Goal: Information Seeking & Learning: Learn about a topic

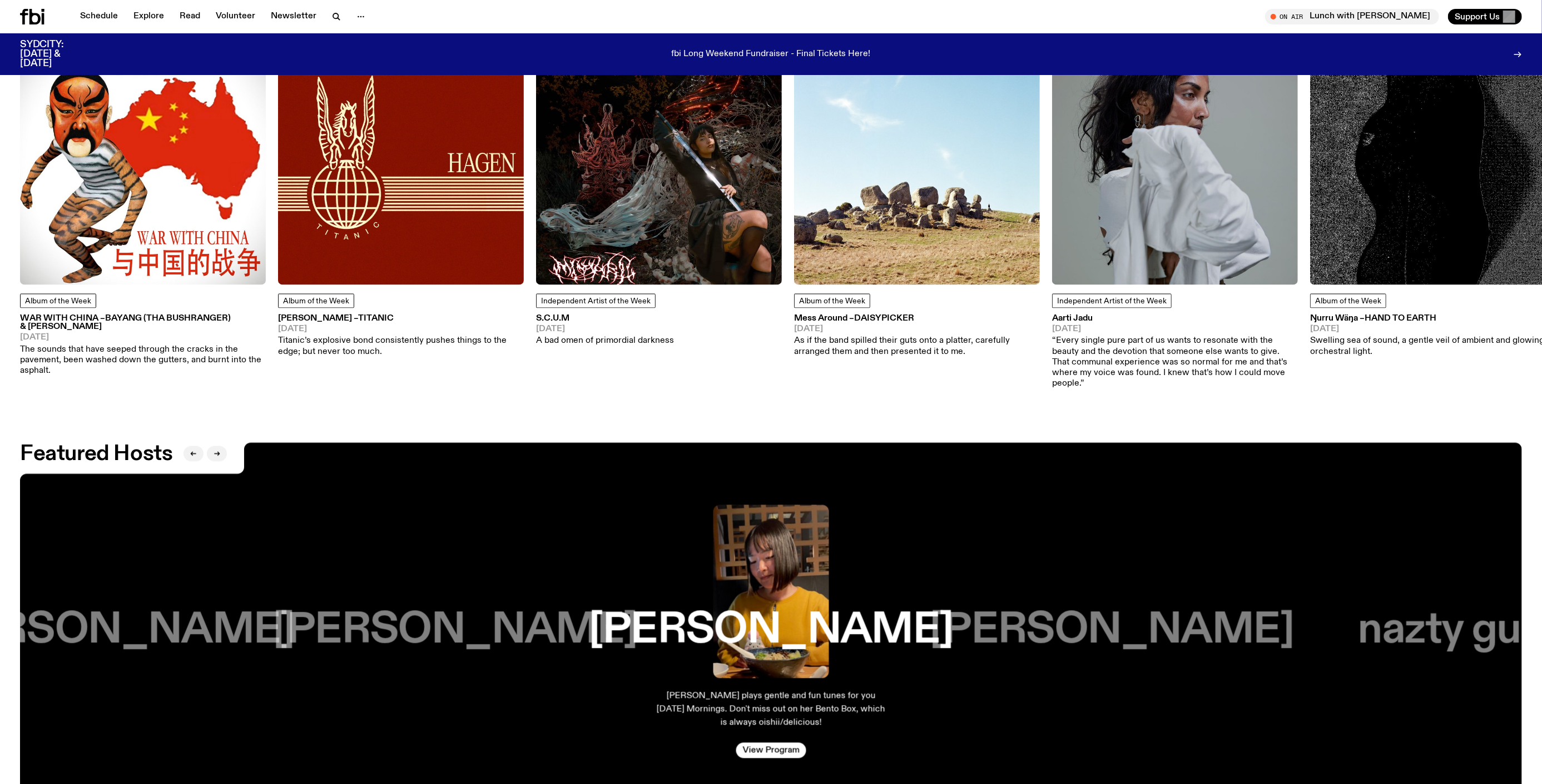
scroll to position [2157, 0]
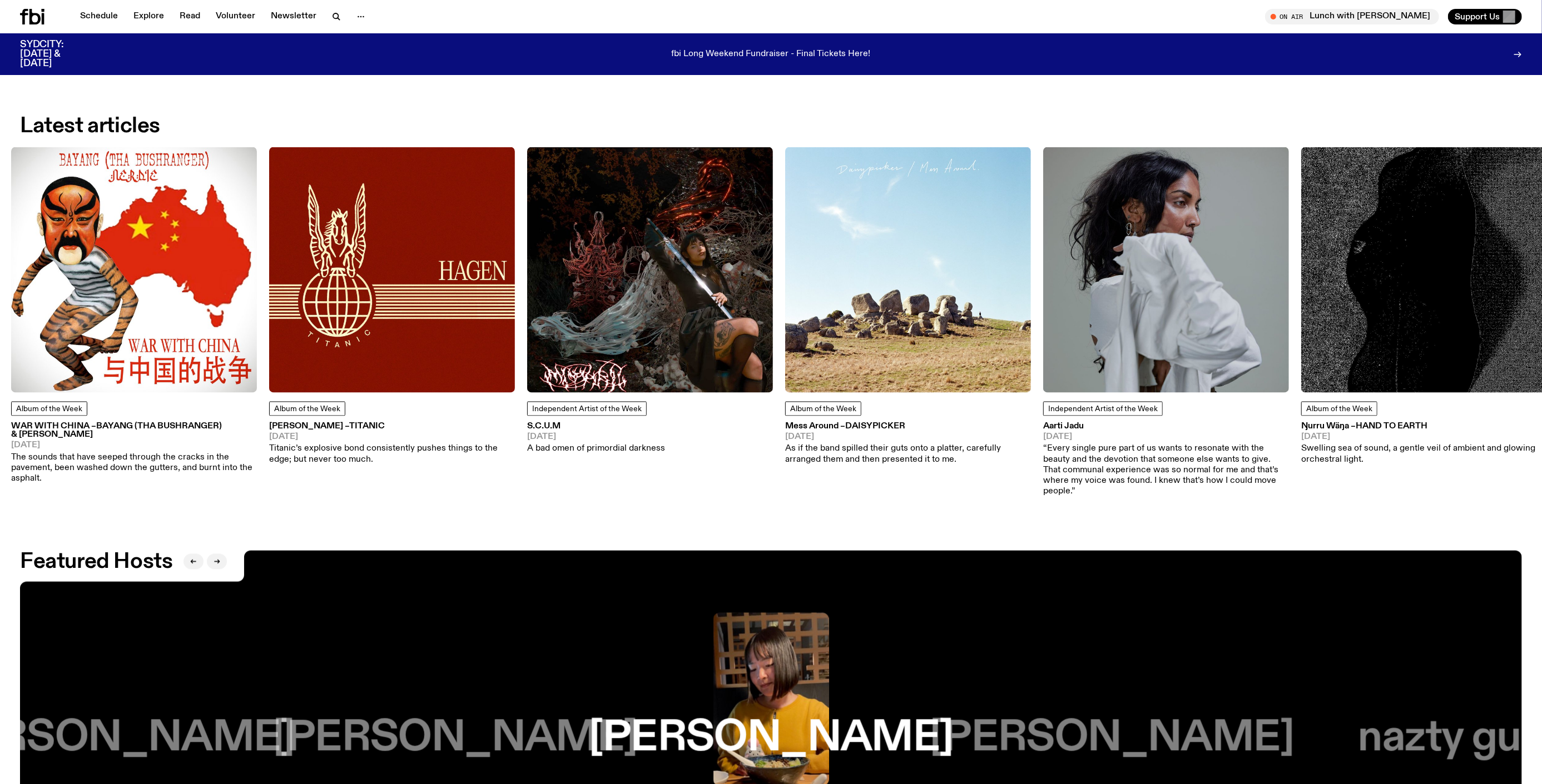
drag, startPoint x: 581, startPoint y: 416, endPoint x: 572, endPoint y: 412, distance: 9.8
click at [572, 412] on div "Independent Artist of the Week S.C.U.M 18.09.25 A bad omen of primordial darkne…" at bounding box center [650, 429] width 246 height 54
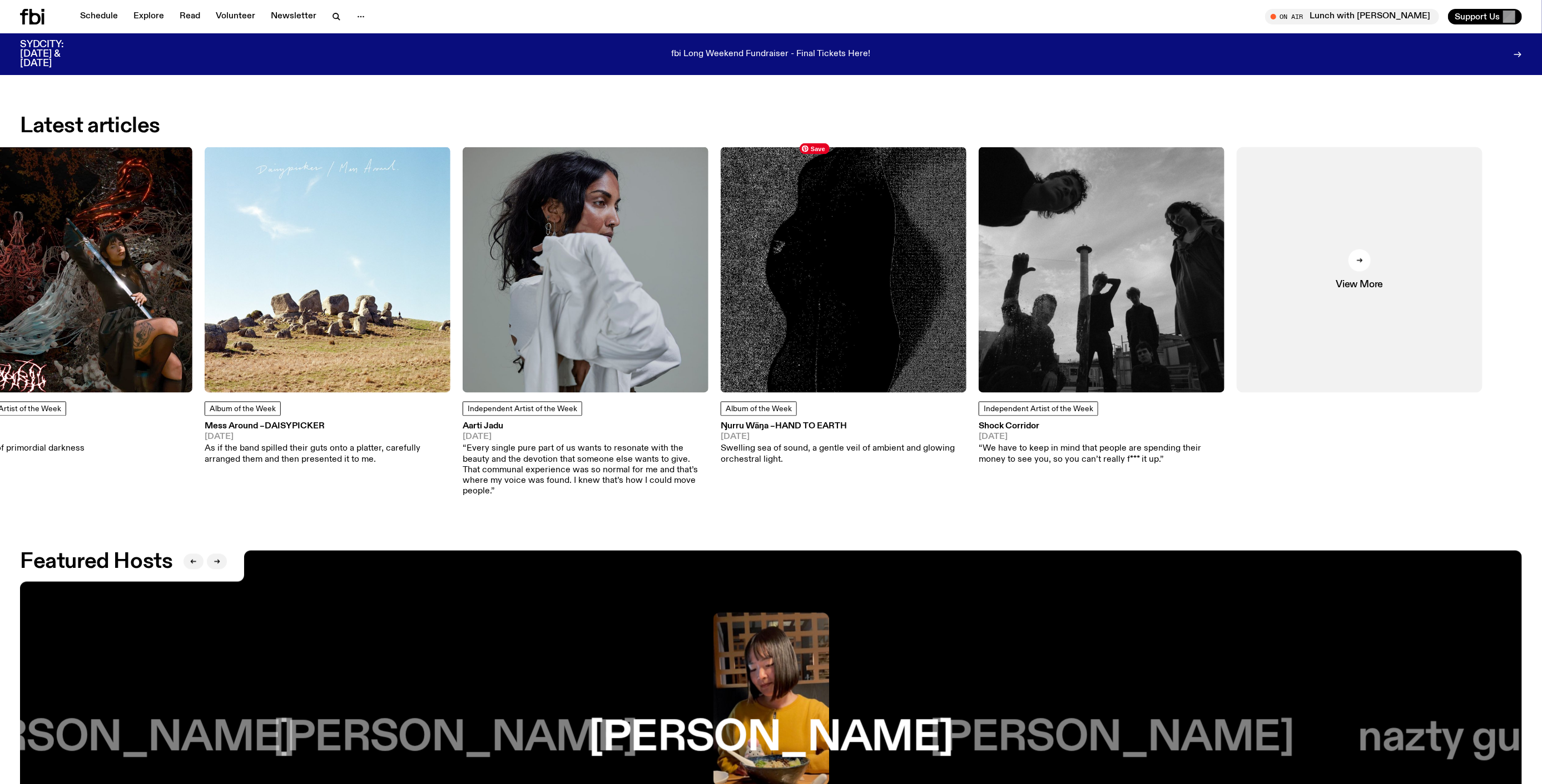
drag, startPoint x: 683, startPoint y: 330, endPoint x: 386, endPoint y: 337, distance: 297.1
click at [386, 337] on img at bounding box center [328, 269] width 246 height 246
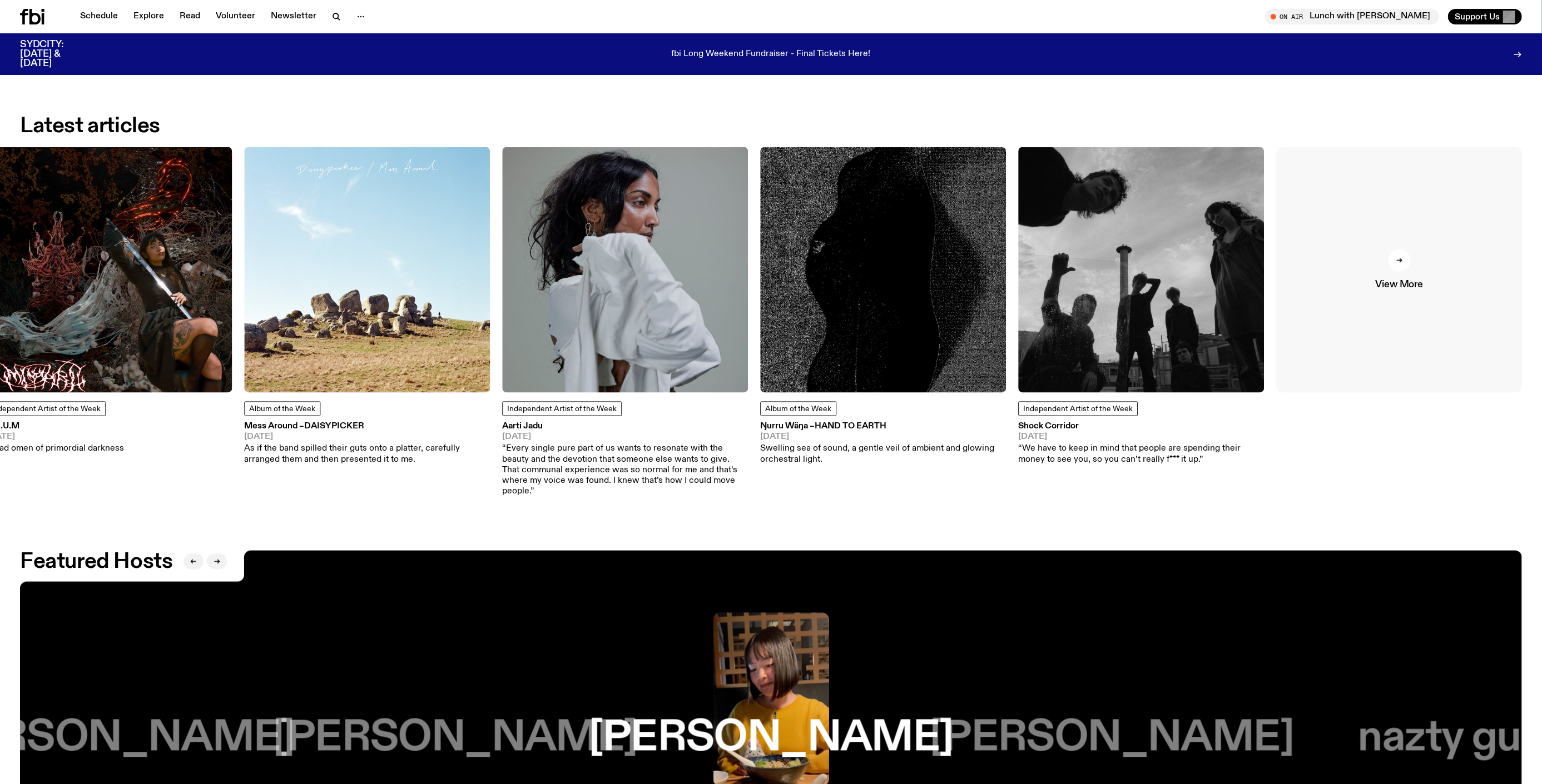
click at [1412, 248] on link "View More" at bounding box center [1398, 269] width 246 height 246
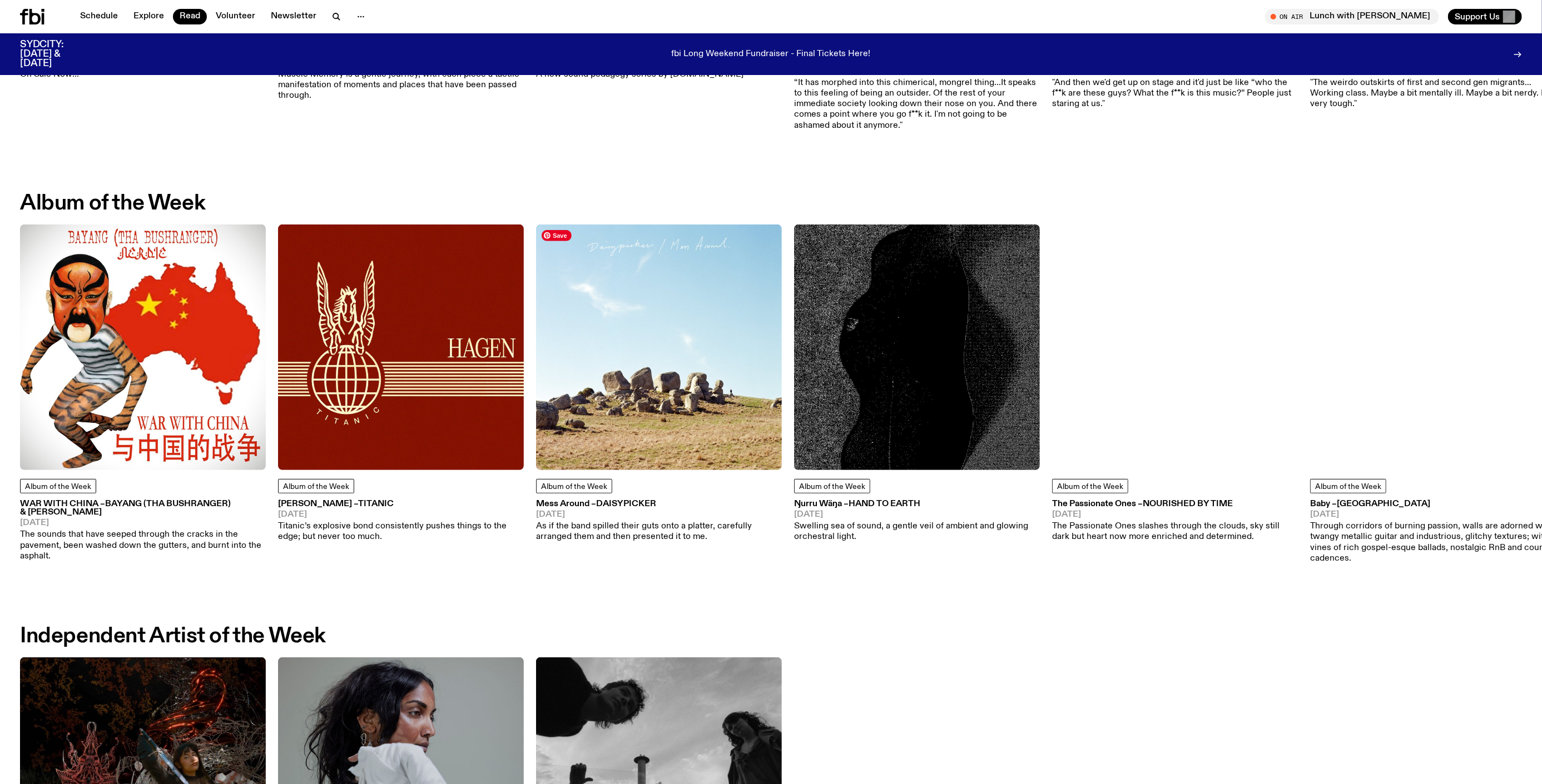
scroll to position [489, 0]
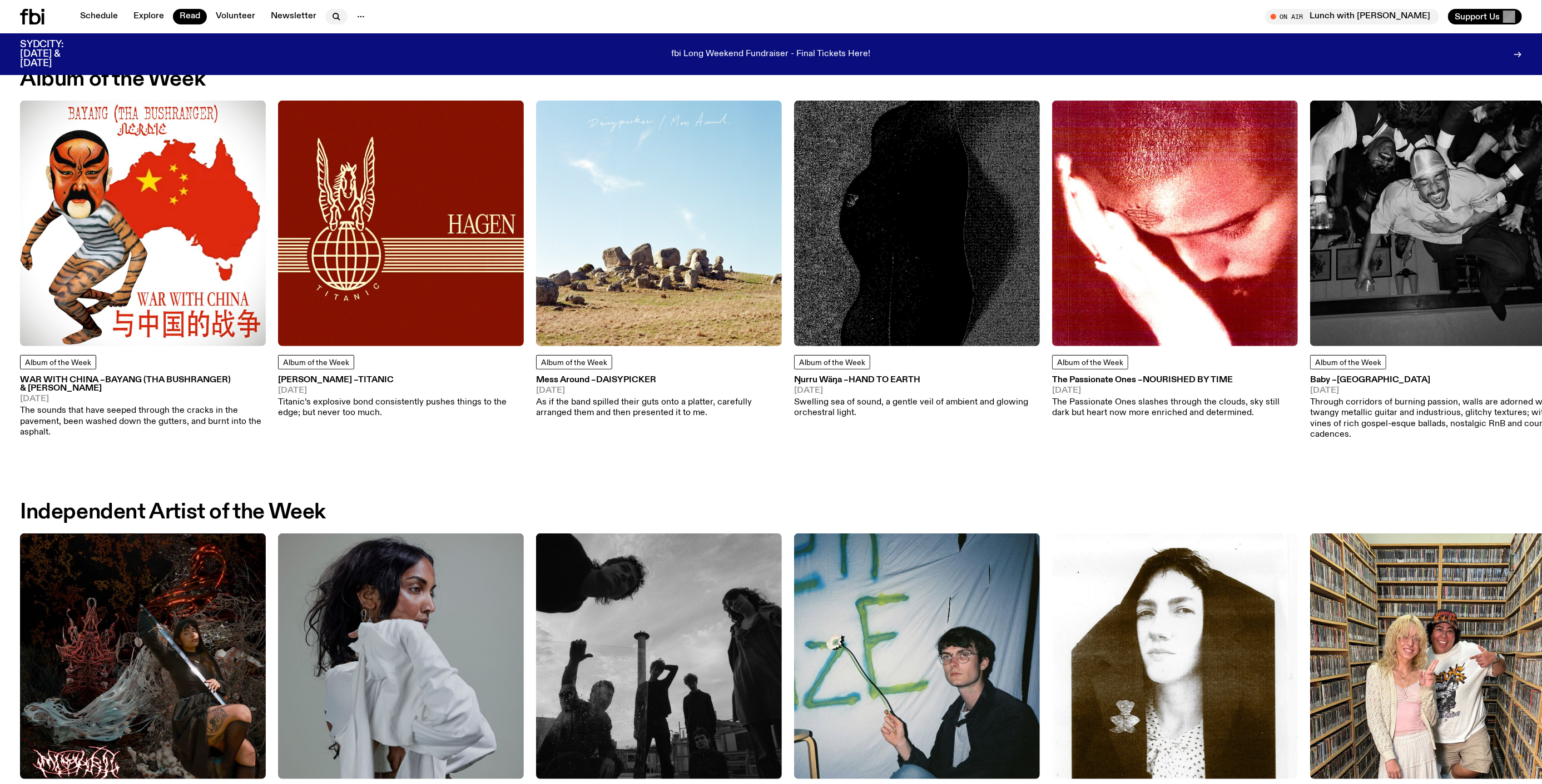
click at [339, 15] on button "button" at bounding box center [336, 17] width 22 height 16
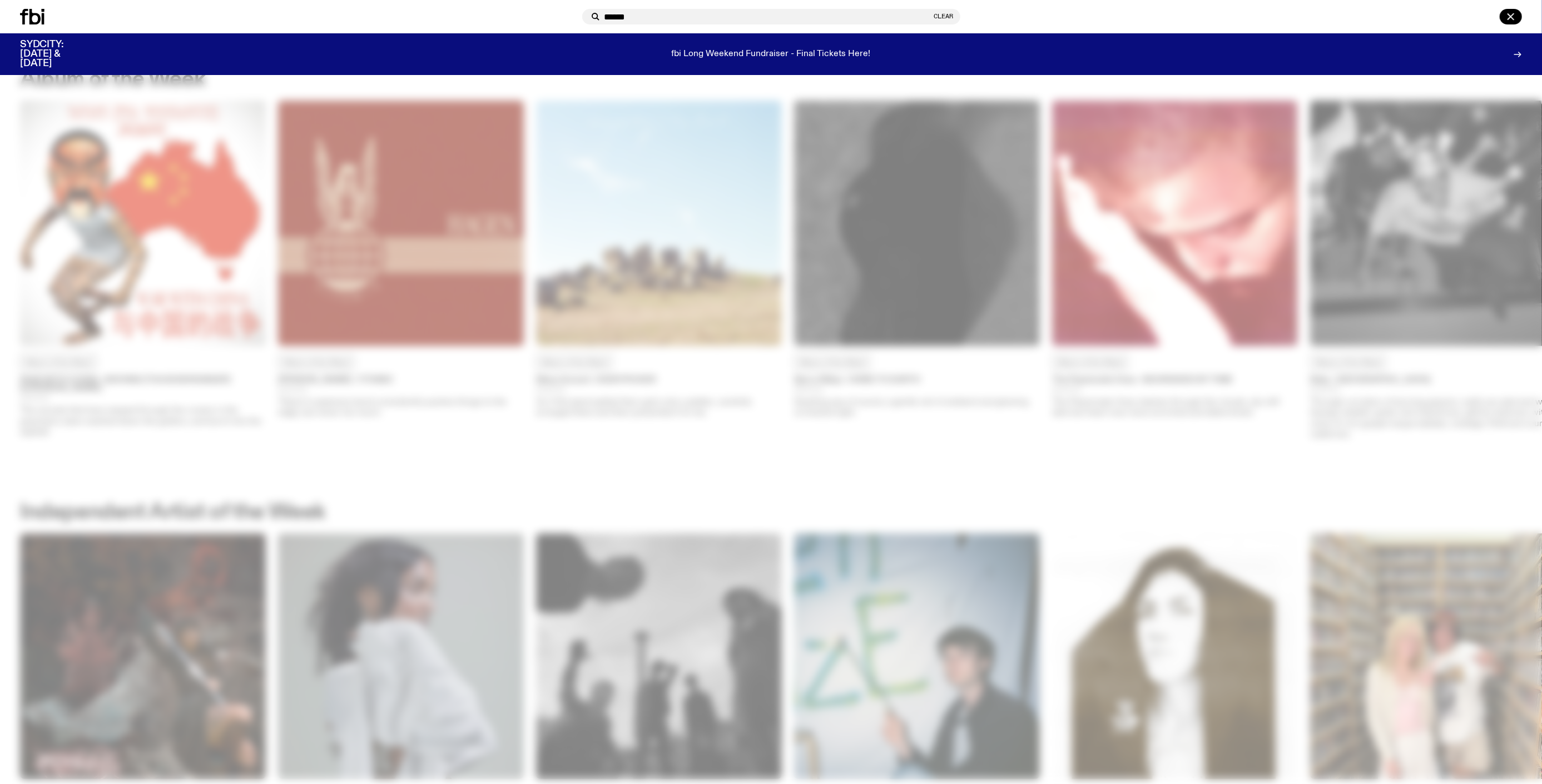
type input "******"
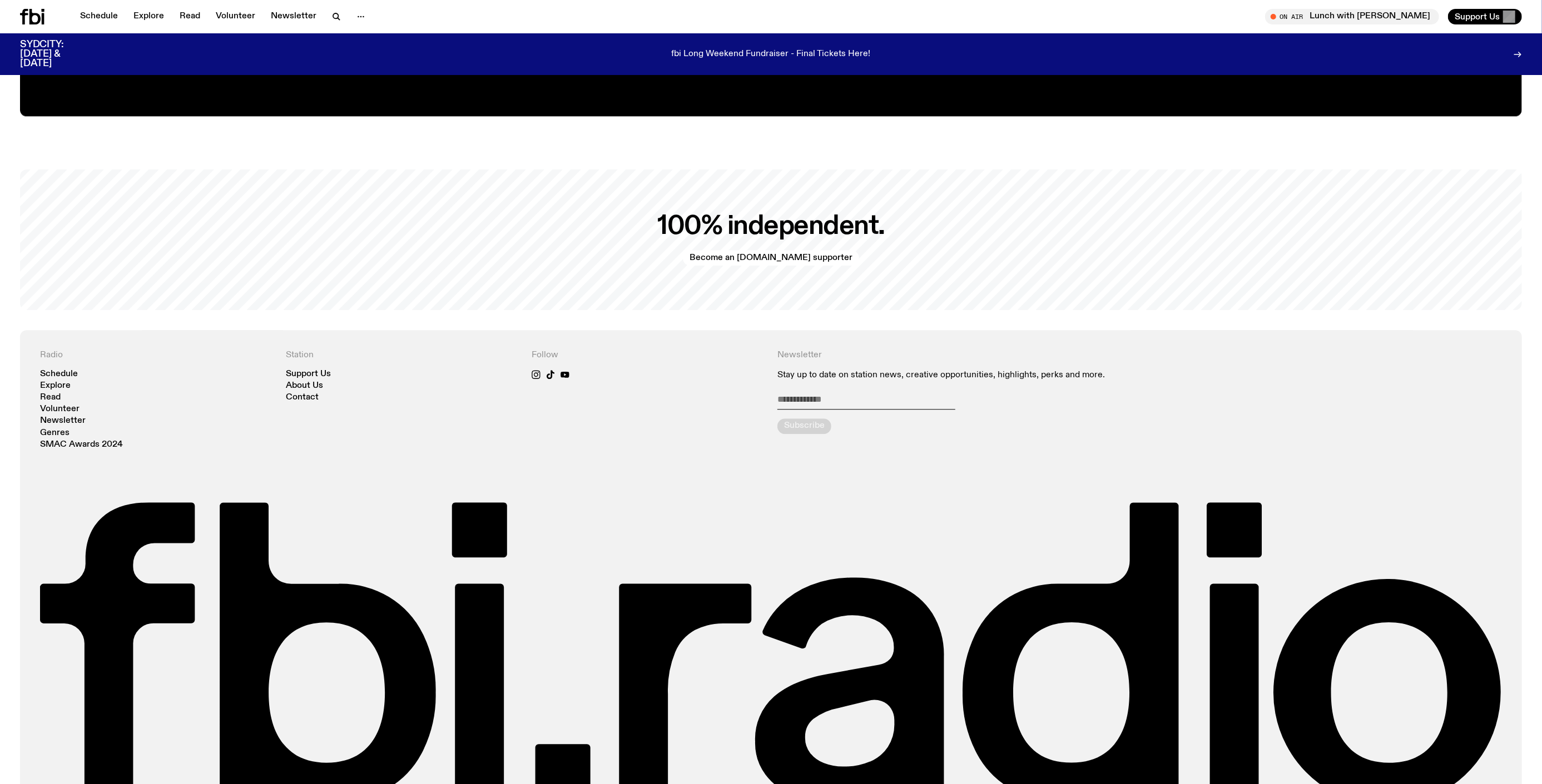
scroll to position [3016, 0]
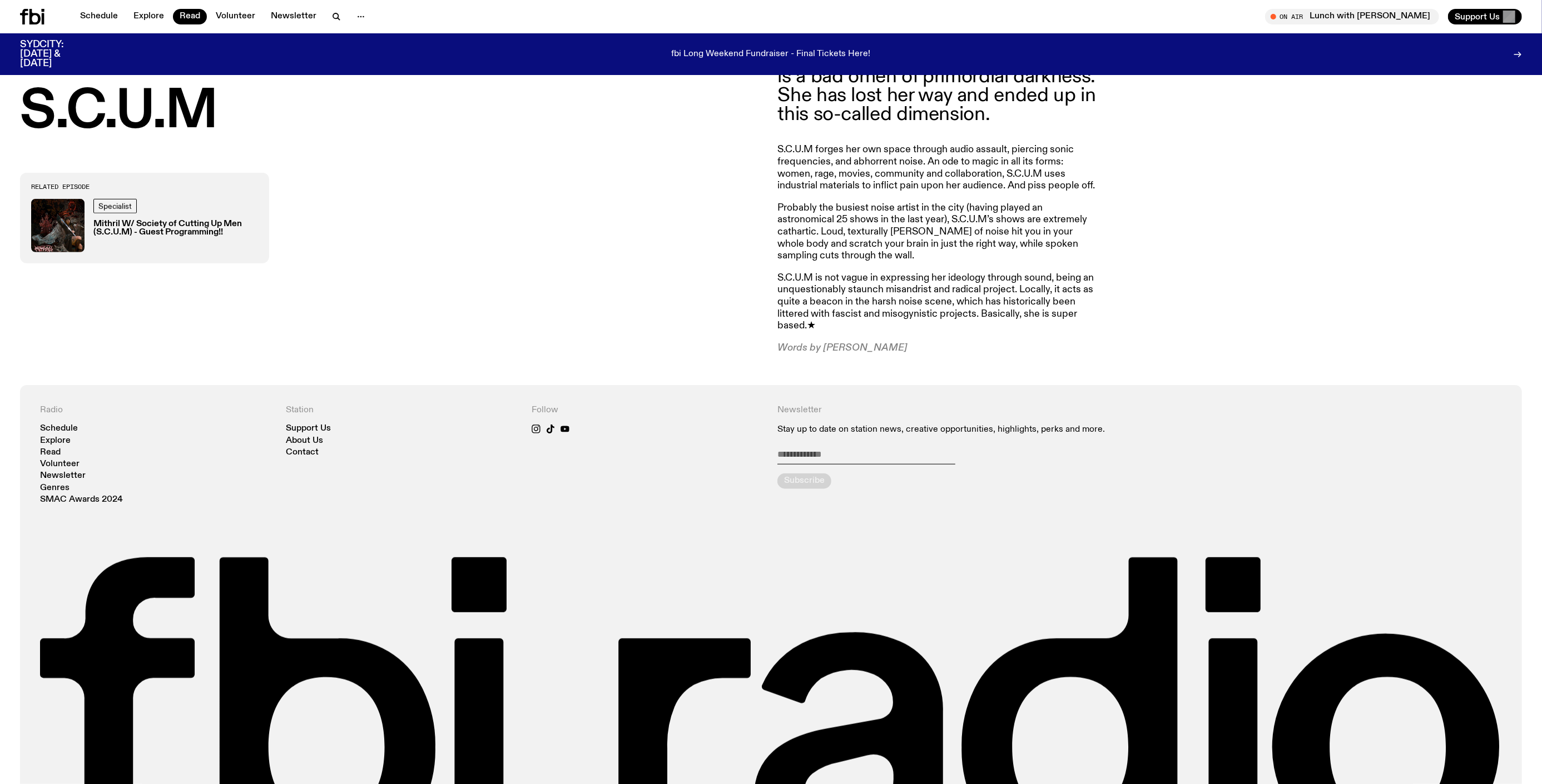
scroll to position [1076, 0]
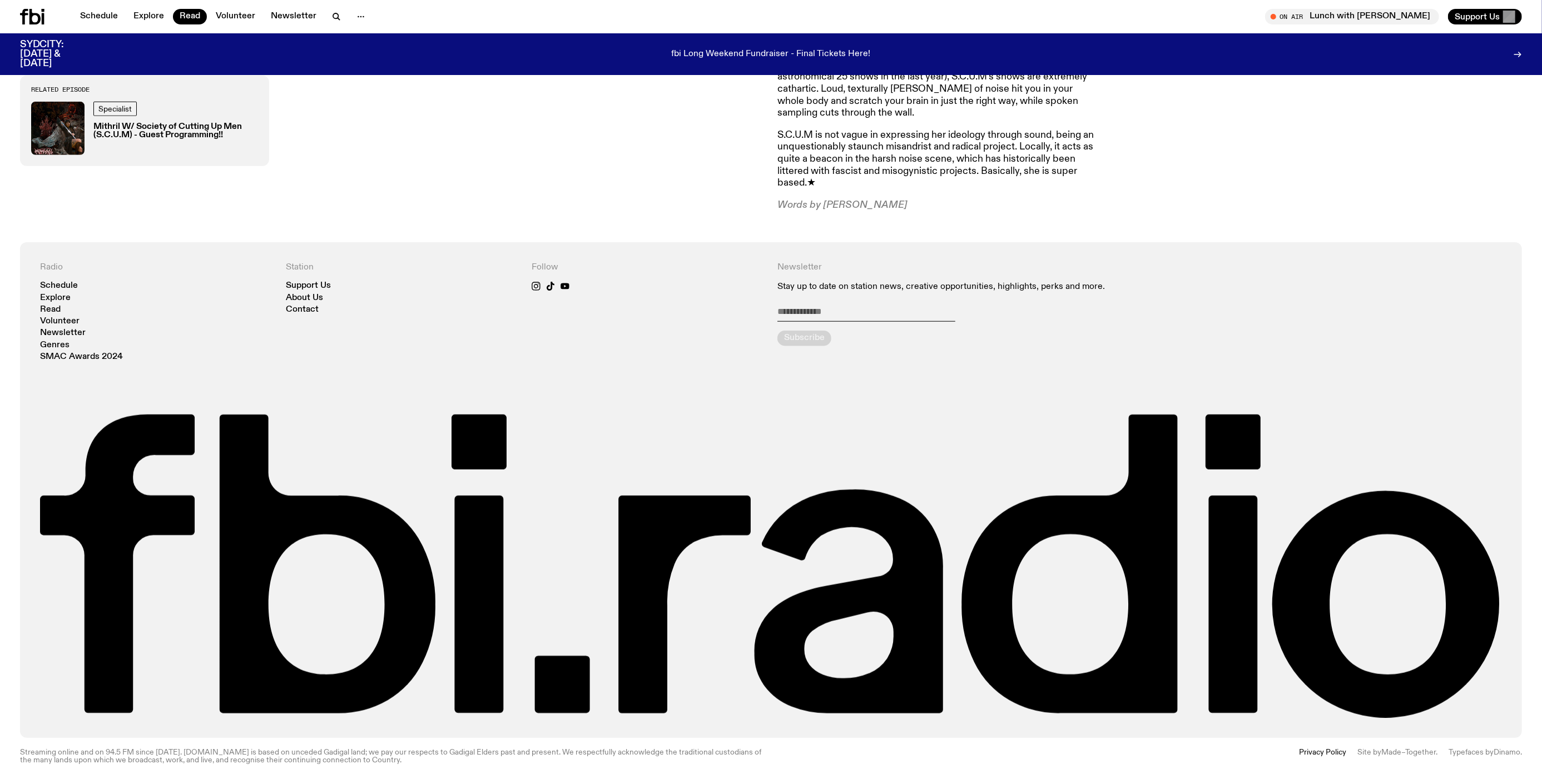
click at [59, 55] on h3 "SYDCITY: [DATE] & [DATE]" at bounding box center [55, 55] width 71 height 29
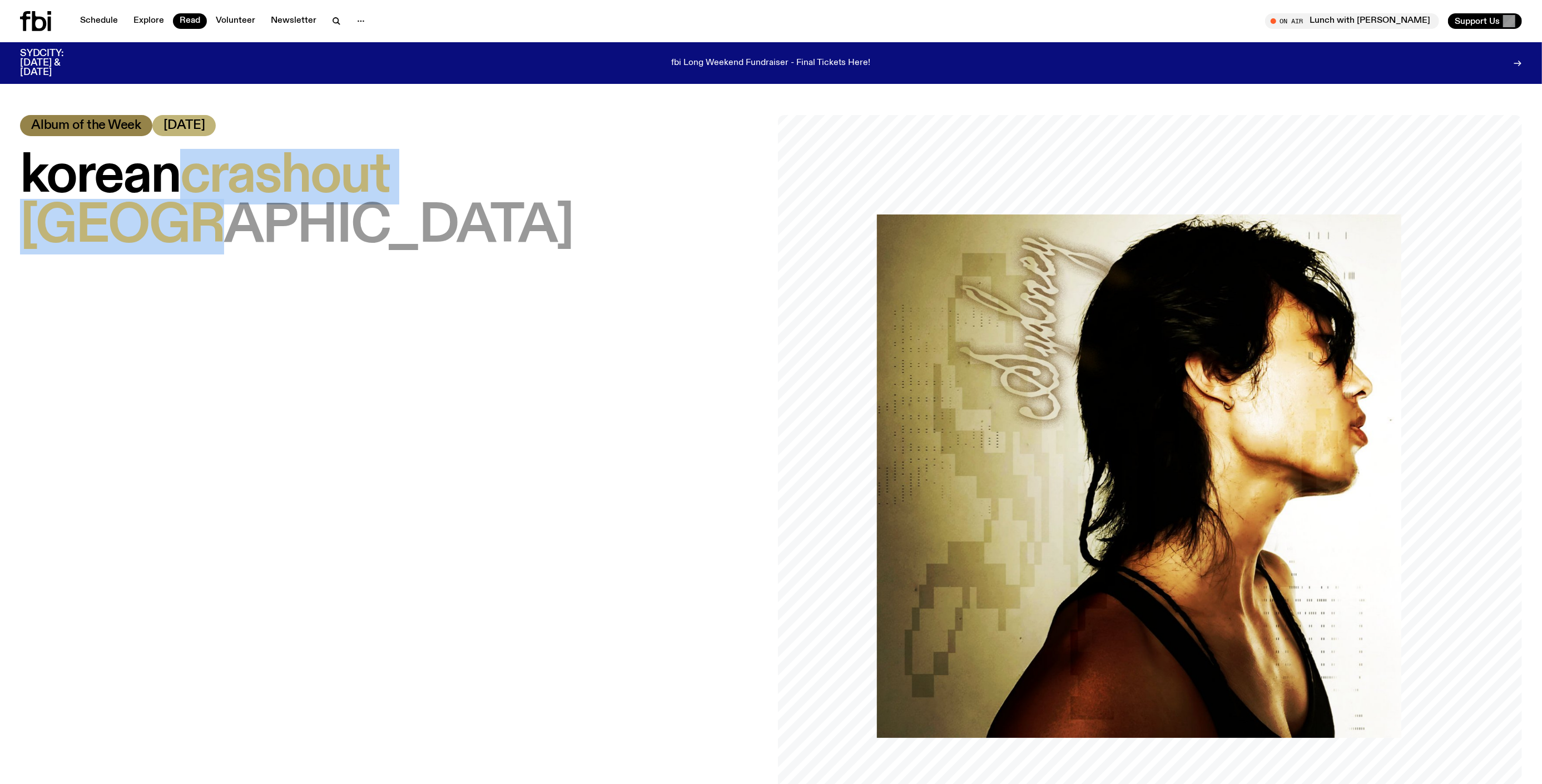
drag, startPoint x: 228, startPoint y: 190, endPoint x: 375, endPoint y: 222, distance: 150.4
click at [375, 222] on h1 "koreancrashout – Sydney" at bounding box center [392, 201] width 744 height 100
click at [376, 222] on h1 "koreancrashout – Sydney" at bounding box center [392, 201] width 744 height 100
